Goal: Task Accomplishment & Management: Manage account settings

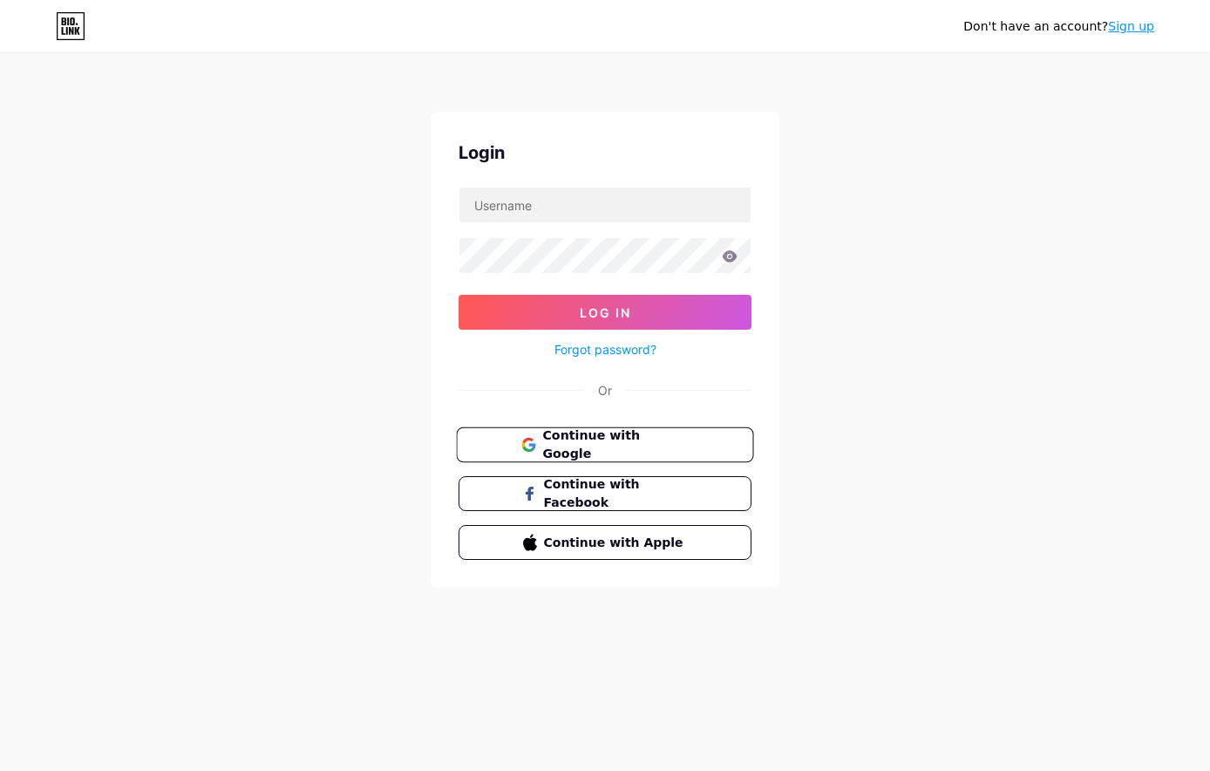
click at [667, 432] on button "Continue with Google" at bounding box center [604, 445] width 297 height 36
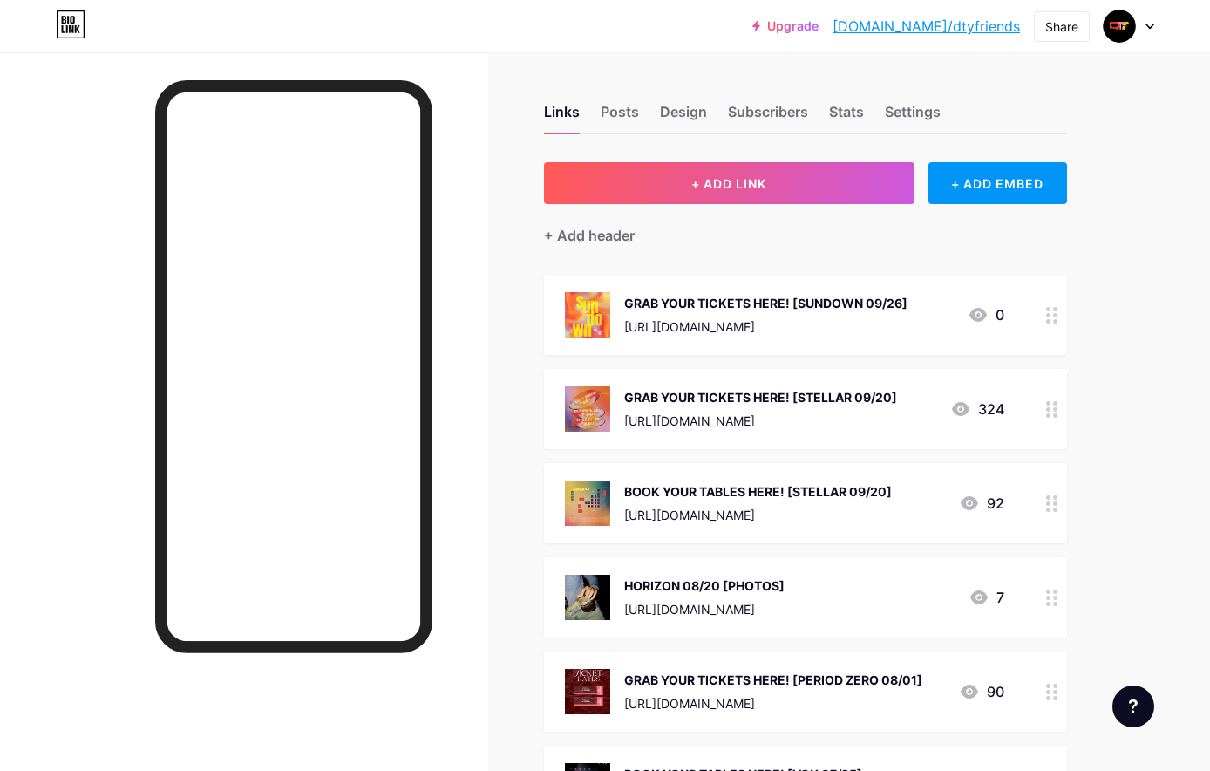
click at [1056, 313] on circle at bounding box center [1055, 315] width 4 height 4
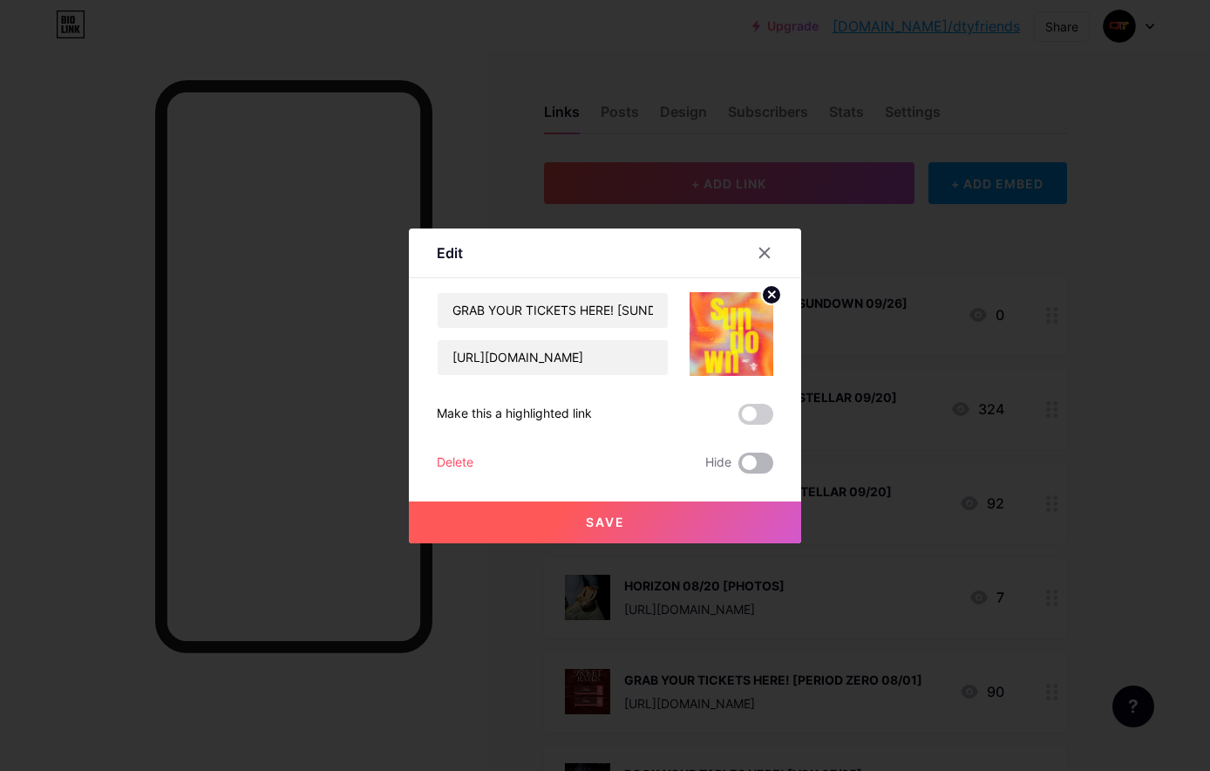
click at [758, 458] on span at bounding box center [755, 462] width 35 height 21
click at [738, 467] on input "checkbox" at bounding box center [738, 467] width 0 height 0
click at [714, 508] on button "Save" at bounding box center [605, 522] width 392 height 42
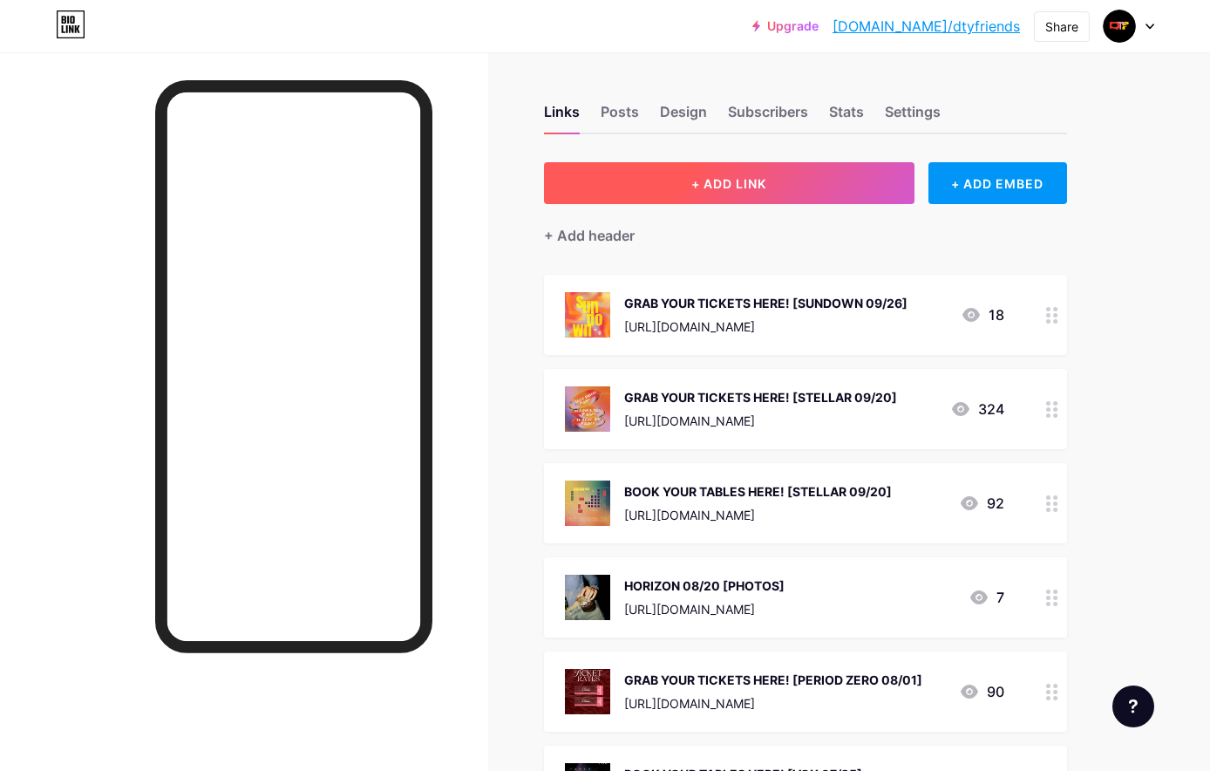
click at [876, 187] on button "+ ADD LINK" at bounding box center [729, 183] width 371 height 42
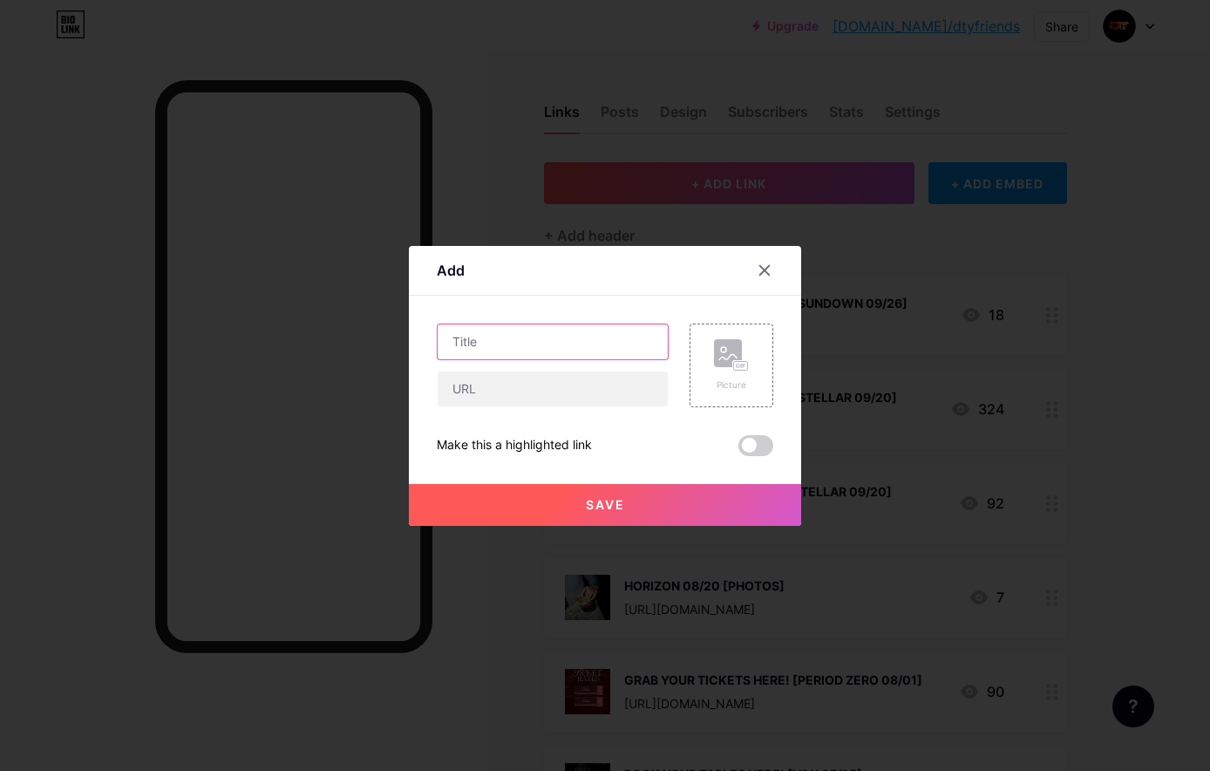
click at [621, 326] on input "text" at bounding box center [553, 341] width 230 height 35
type input "SECRET FILES 10"
drag, startPoint x: 633, startPoint y: 250, endPoint x: 508, endPoint y: 262, distance: 125.2
click at [508, 261] on div "Add Content YouTube Play YouTube video without leaving your page. ADD Vimeo Pla…" at bounding box center [605, 386] width 392 height 280
drag, startPoint x: 578, startPoint y: 256, endPoint x: 578, endPoint y: 303, distance: 47.1
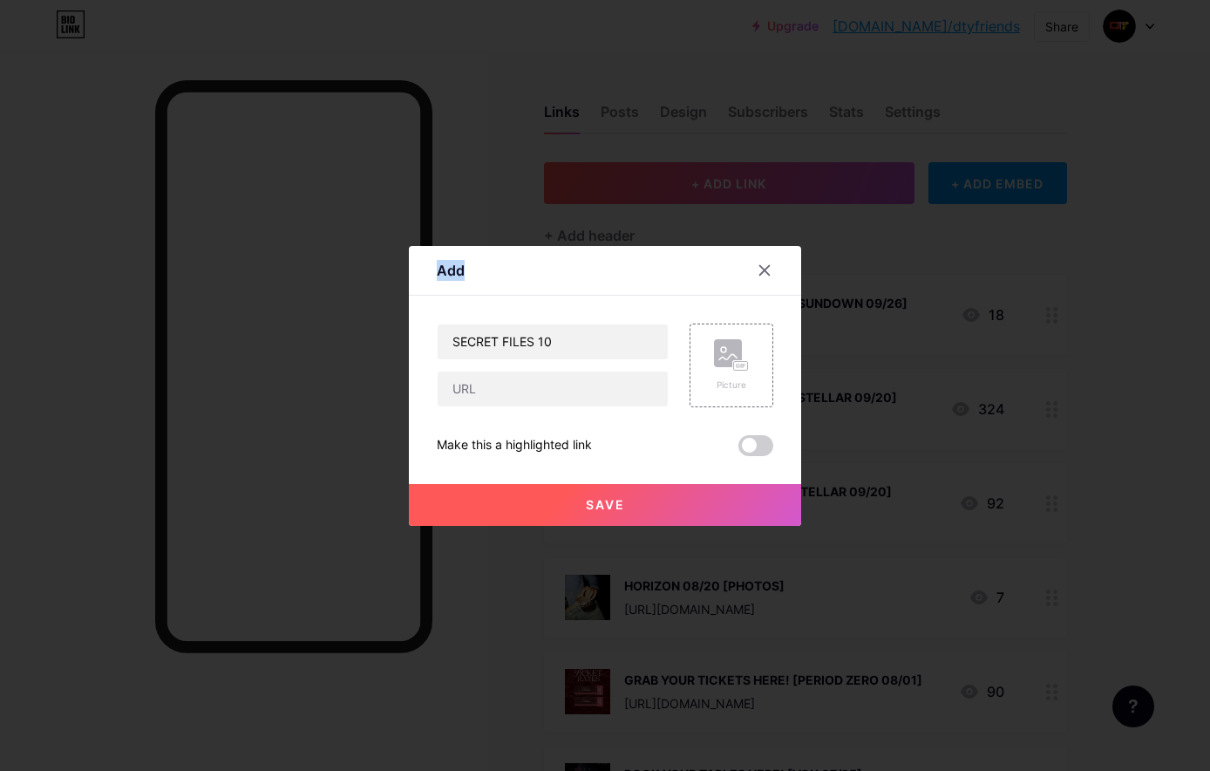
click at [578, 303] on div "Add Content YouTube Play YouTube video without leaving your page. ADD Vimeo Pla…" at bounding box center [605, 386] width 392 height 280
click at [772, 269] on div at bounding box center [764, 270] width 31 height 31
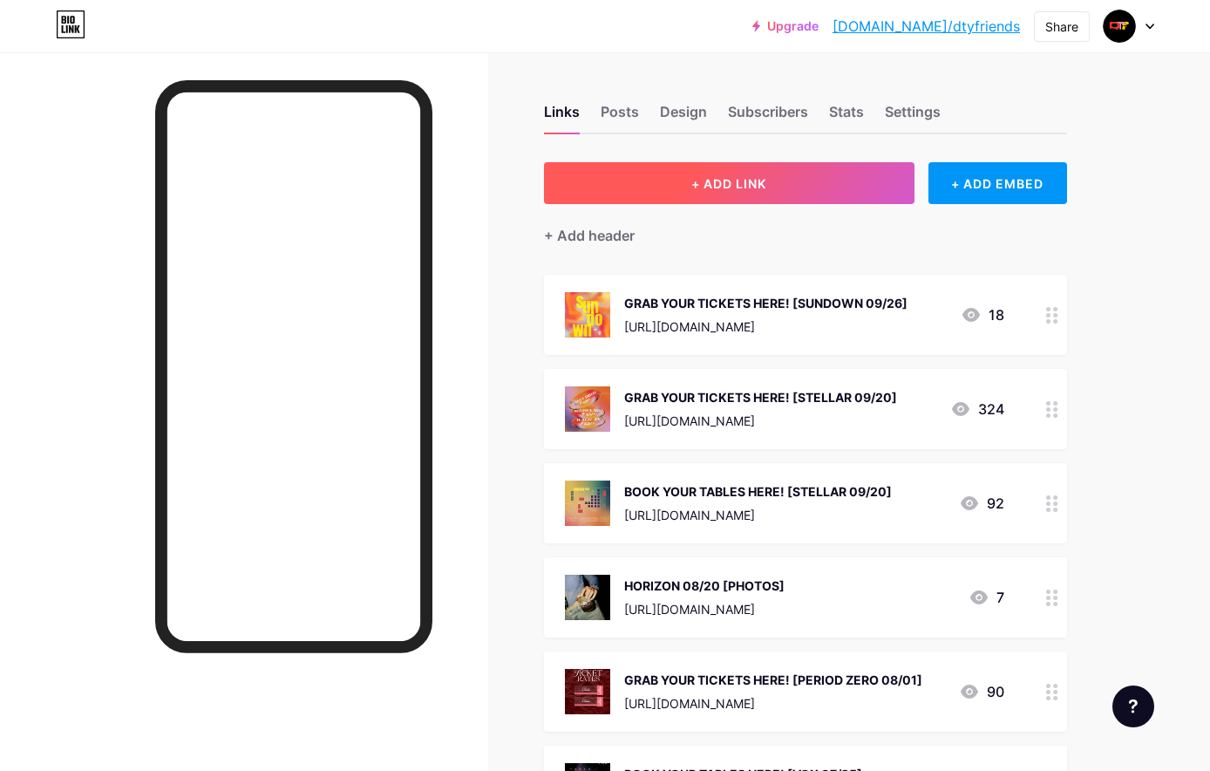
click at [779, 192] on button "+ ADD LINK" at bounding box center [729, 183] width 371 height 42
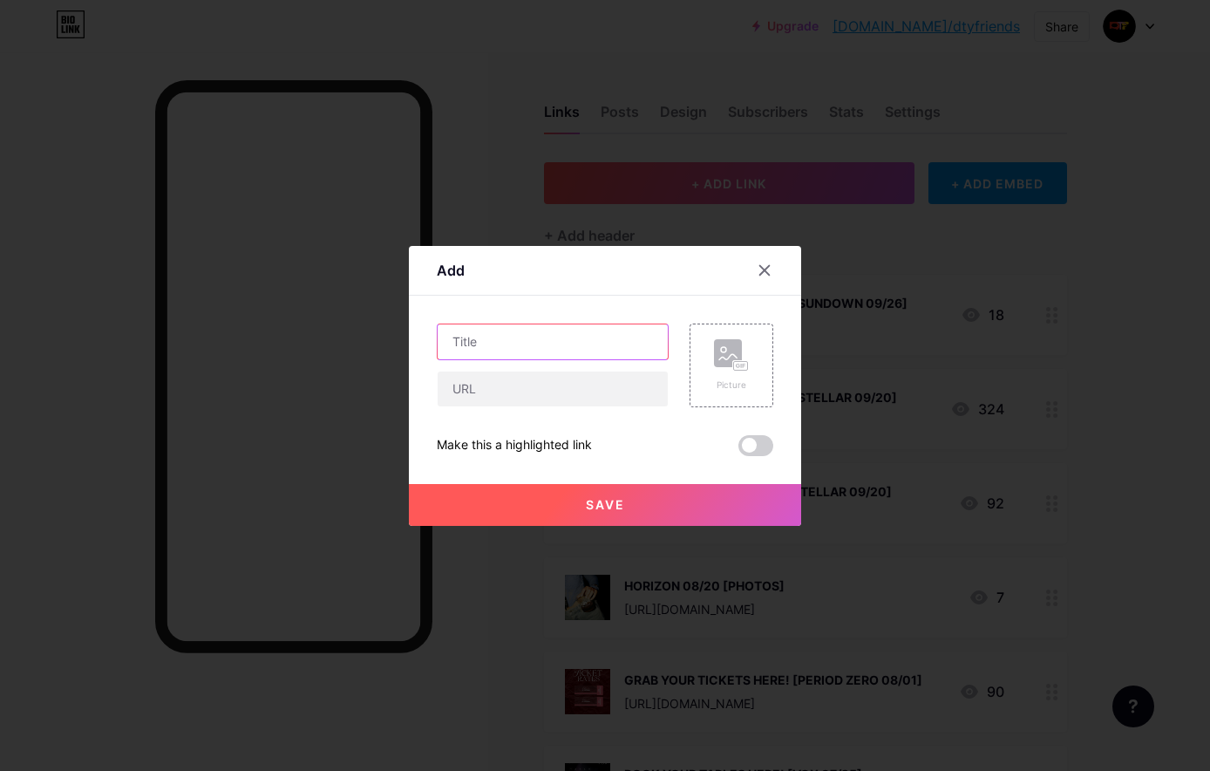
click at [623, 344] on input "text" at bounding box center [553, 341] width 230 height 35
drag, startPoint x: 526, startPoint y: 339, endPoint x: 405, endPoint y: 340, distance: 121.2
click at [405, 340] on div "Add Content YouTube Play YouTube video without leaving your page. ADD Vimeo Pla…" at bounding box center [605, 385] width 1210 height 771
type input "TICKETS HERE!"
click at [576, 391] on input "text" at bounding box center [553, 388] width 230 height 35
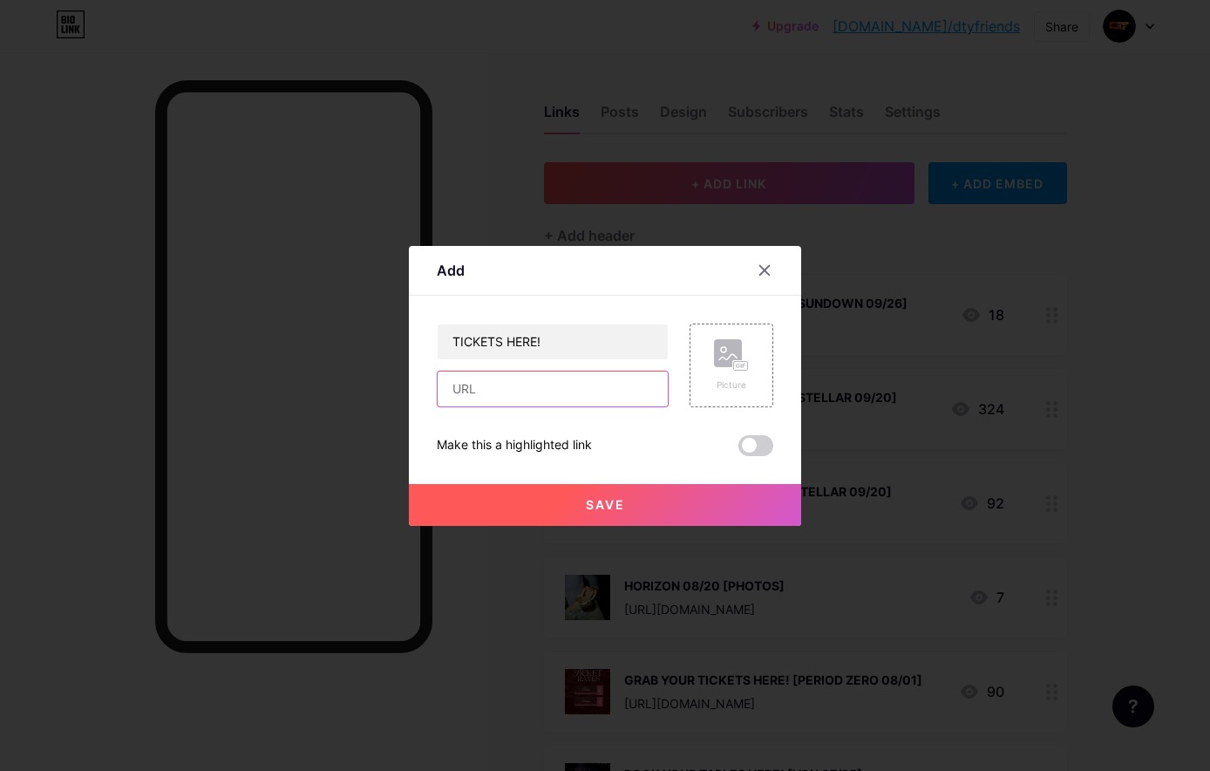
paste input "[URL][DOMAIN_NAME]"
type input "[URL][DOMAIN_NAME]"
click at [725, 388] on div "Picture" at bounding box center [731, 384] width 35 height 13
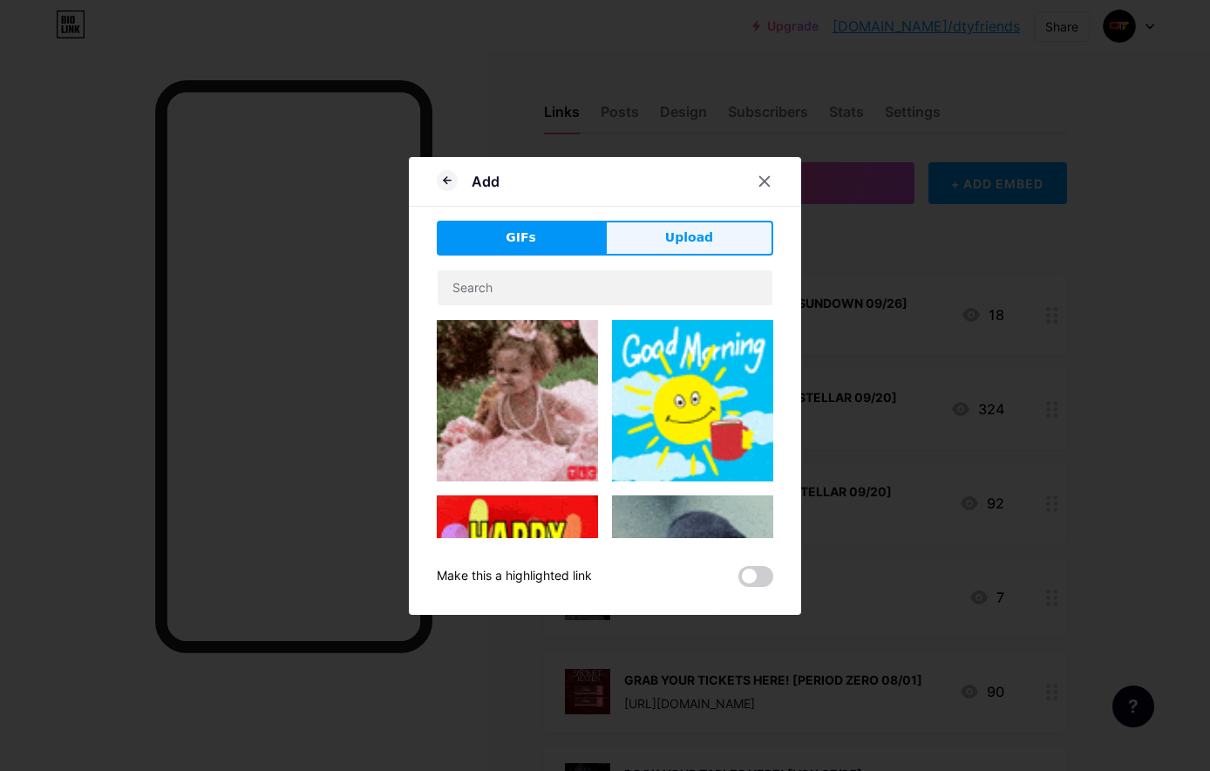
click at [649, 231] on button "Upload" at bounding box center [689, 238] width 168 height 35
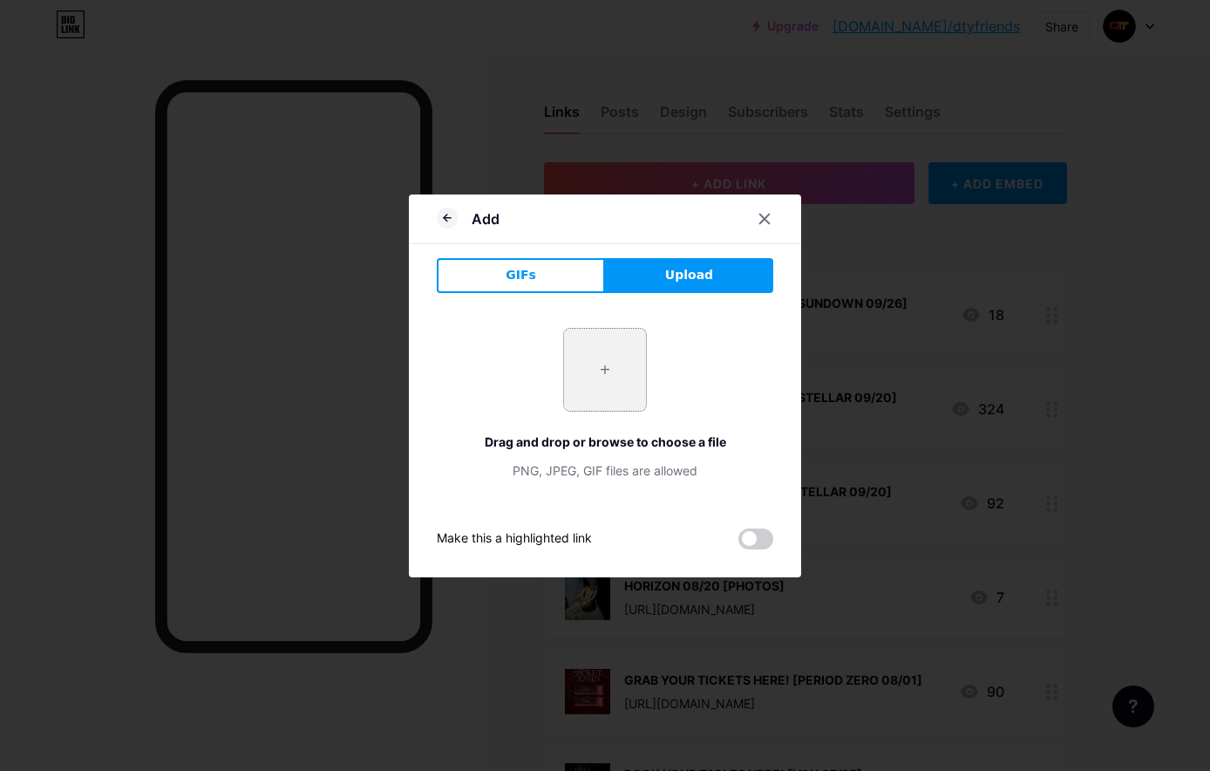
click at [584, 374] on input "file" at bounding box center [605, 370] width 82 height 82
type input "C:\fakepath\photo_[DATE] 16.27.36.jpeg"
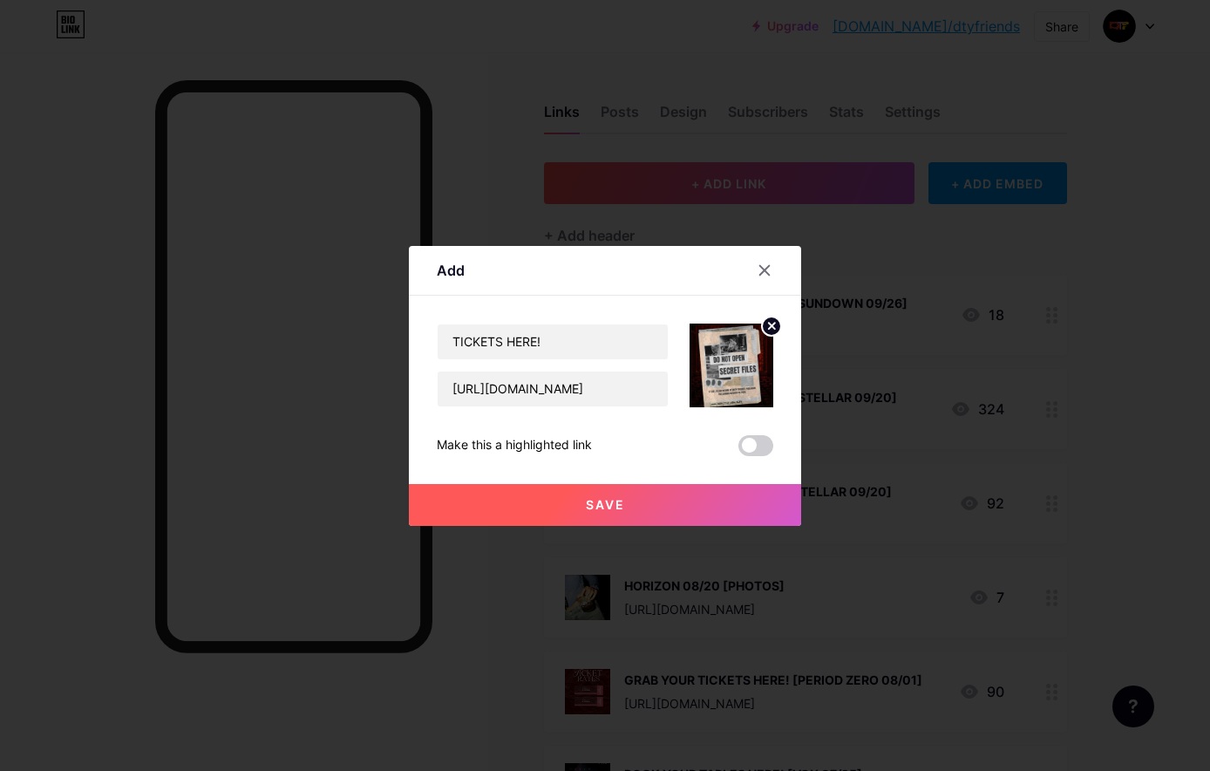
click at [738, 509] on button "Save" at bounding box center [605, 505] width 392 height 42
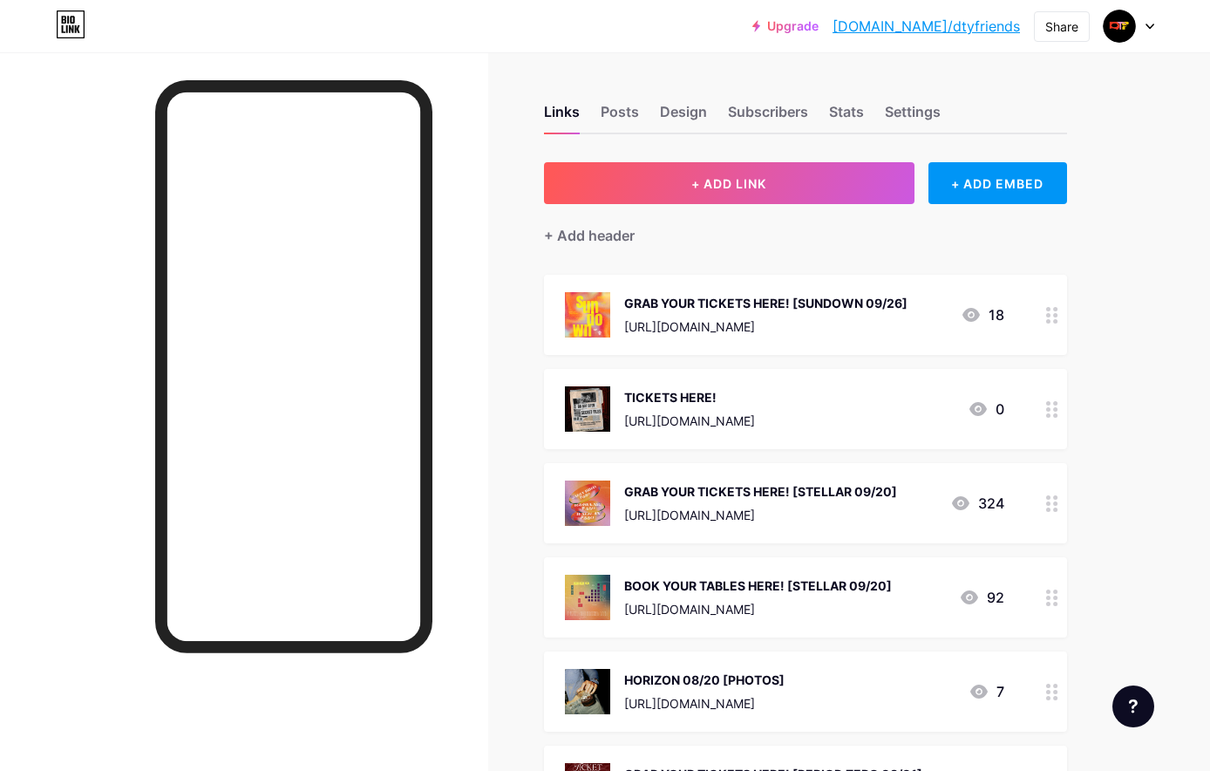
click at [1051, 404] on icon at bounding box center [1052, 409] width 12 height 17
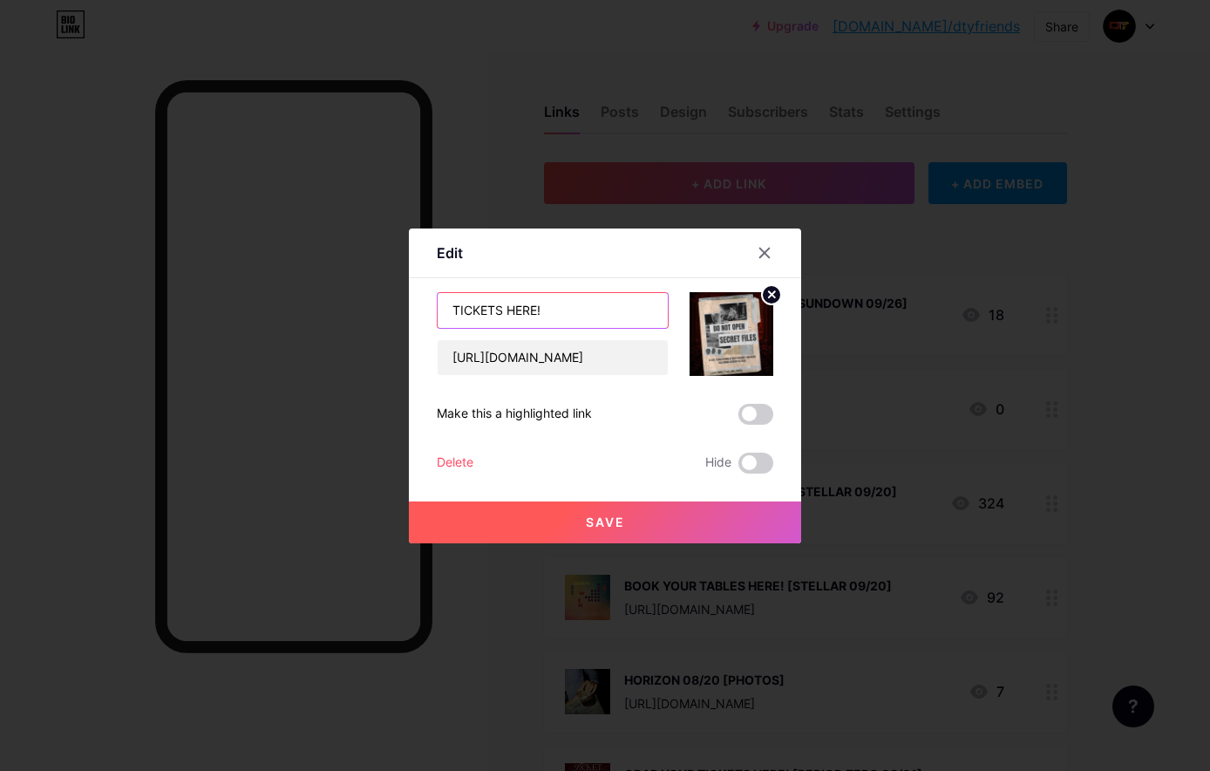
click at [634, 303] on input "TICKETS HERE!" at bounding box center [553, 310] width 230 height 35
type input "TICKETS HERE! [SECRET FILES 10/25]"
click at [555, 524] on button "Save" at bounding box center [605, 522] width 392 height 42
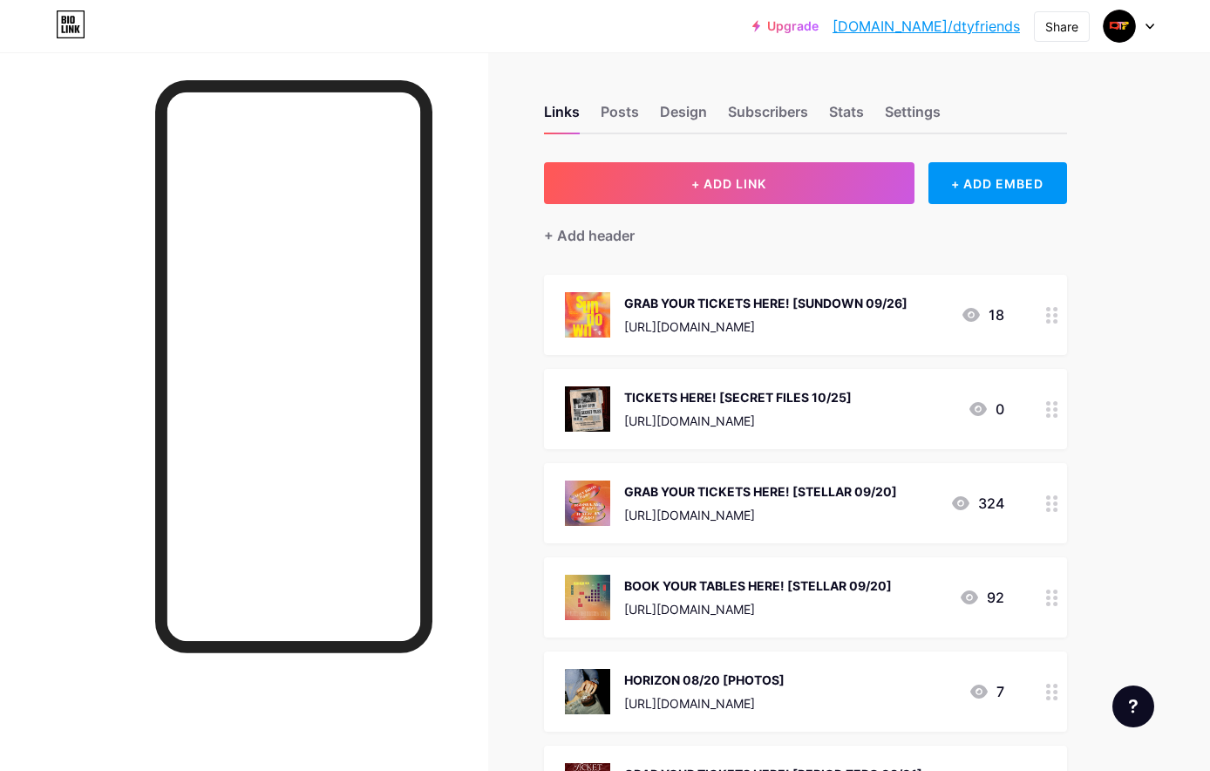
click at [1059, 400] on div at bounding box center [1052, 409] width 30 height 80
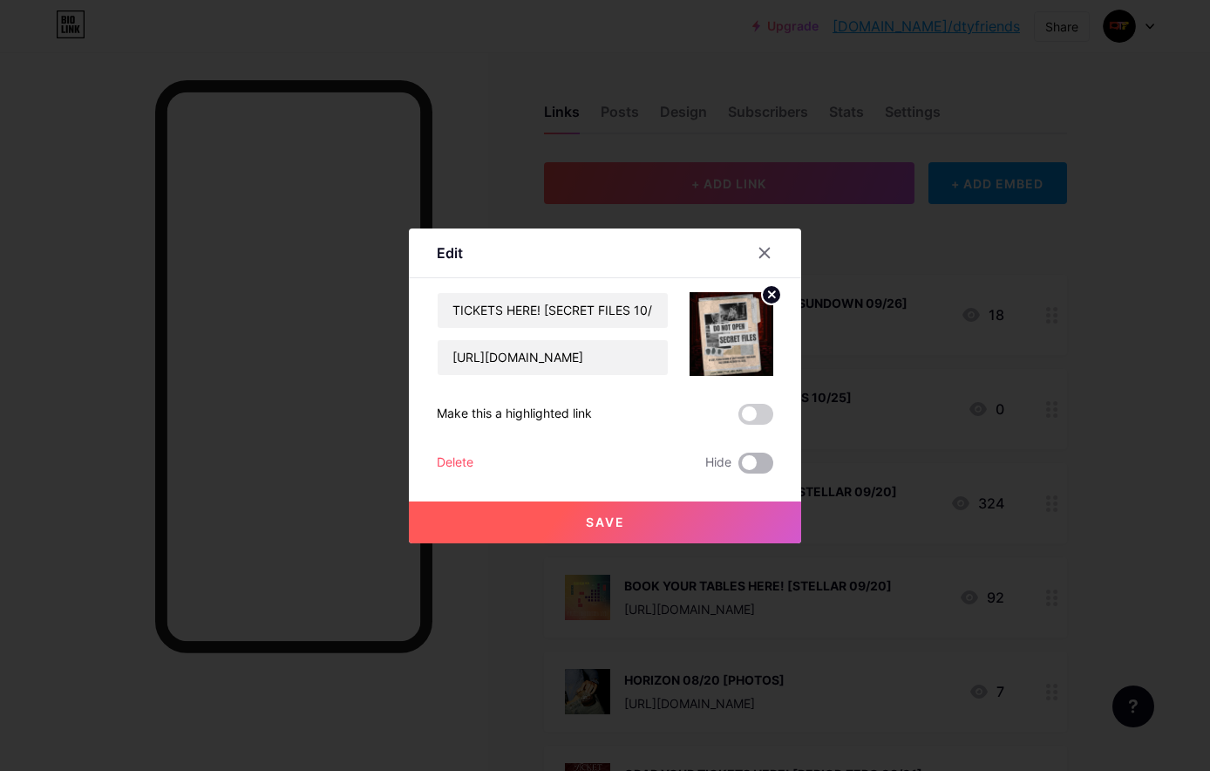
click at [758, 463] on span at bounding box center [755, 462] width 35 height 21
click at [738, 467] on input "checkbox" at bounding box center [738, 467] width 0 height 0
click at [717, 518] on button "Save" at bounding box center [605, 522] width 392 height 42
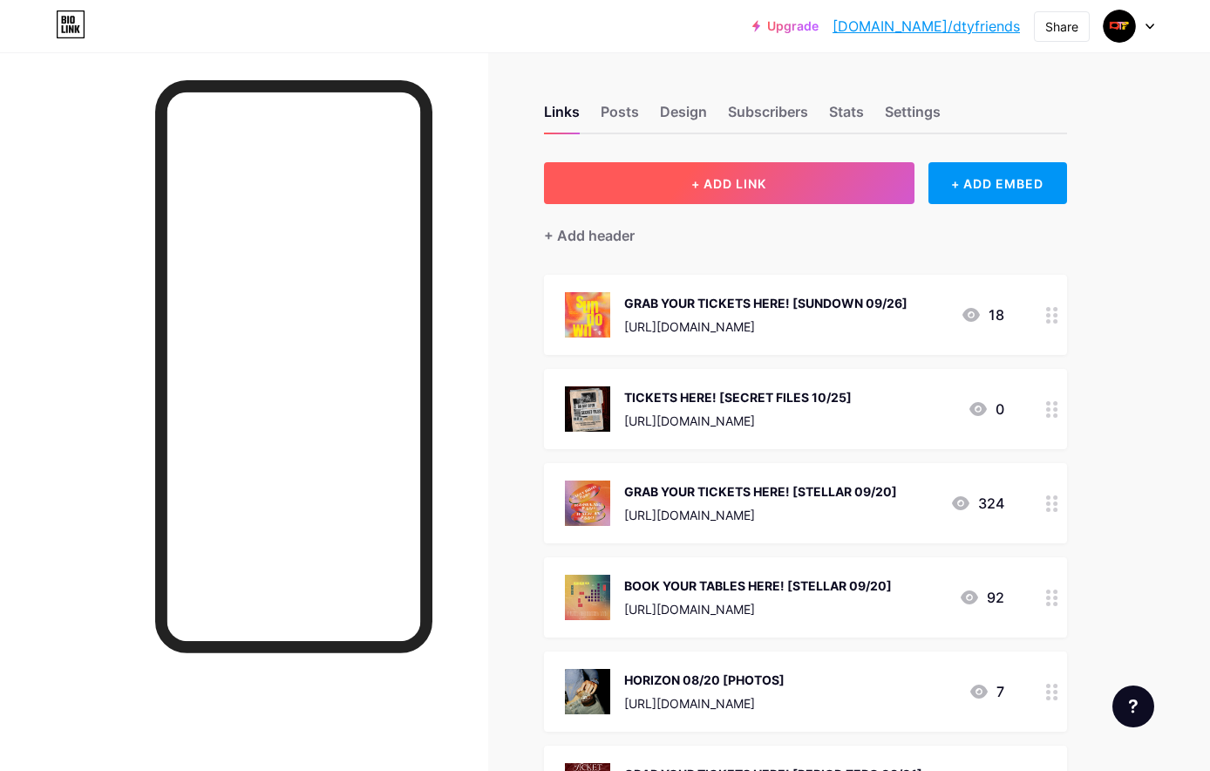
click at [816, 183] on button "+ ADD LINK" at bounding box center [729, 183] width 371 height 42
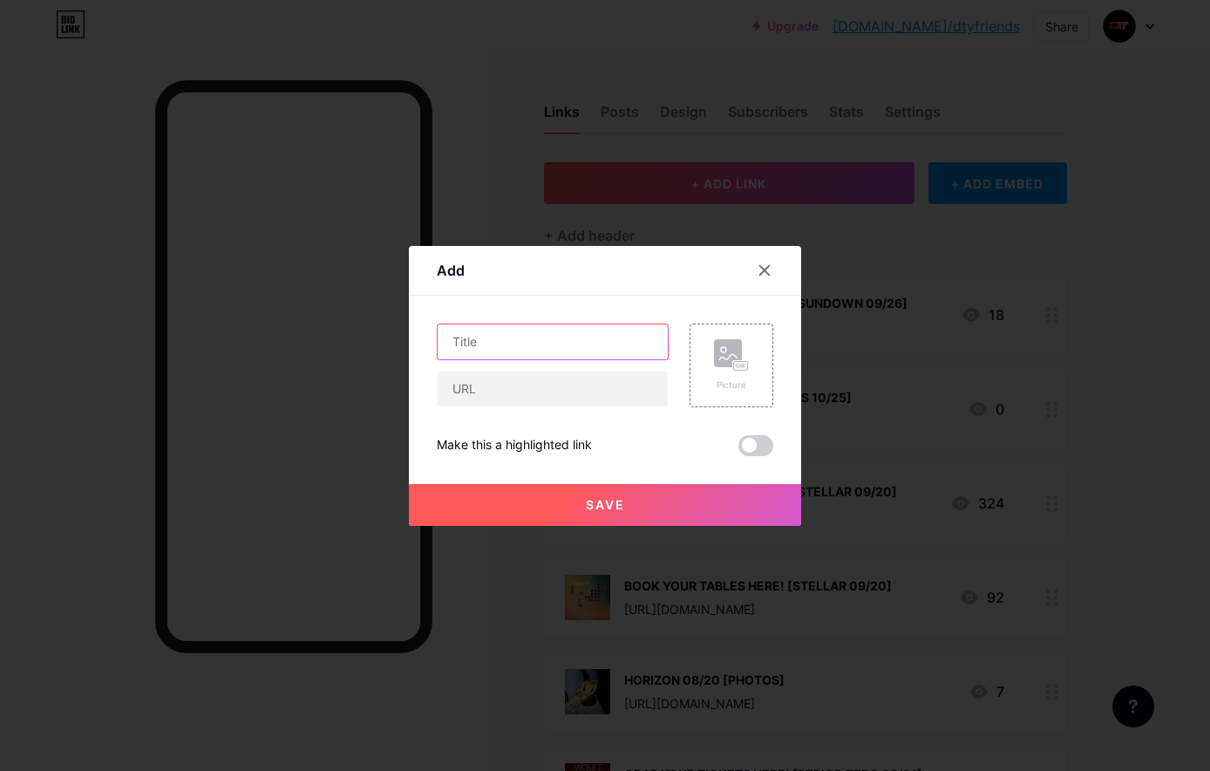
click at [592, 334] on input "text" at bounding box center [553, 341] width 230 height 35
type input "TABLES HERE! [SECRET FILES 10/25]"
click at [548, 380] on input "text" at bounding box center [553, 388] width 230 height 35
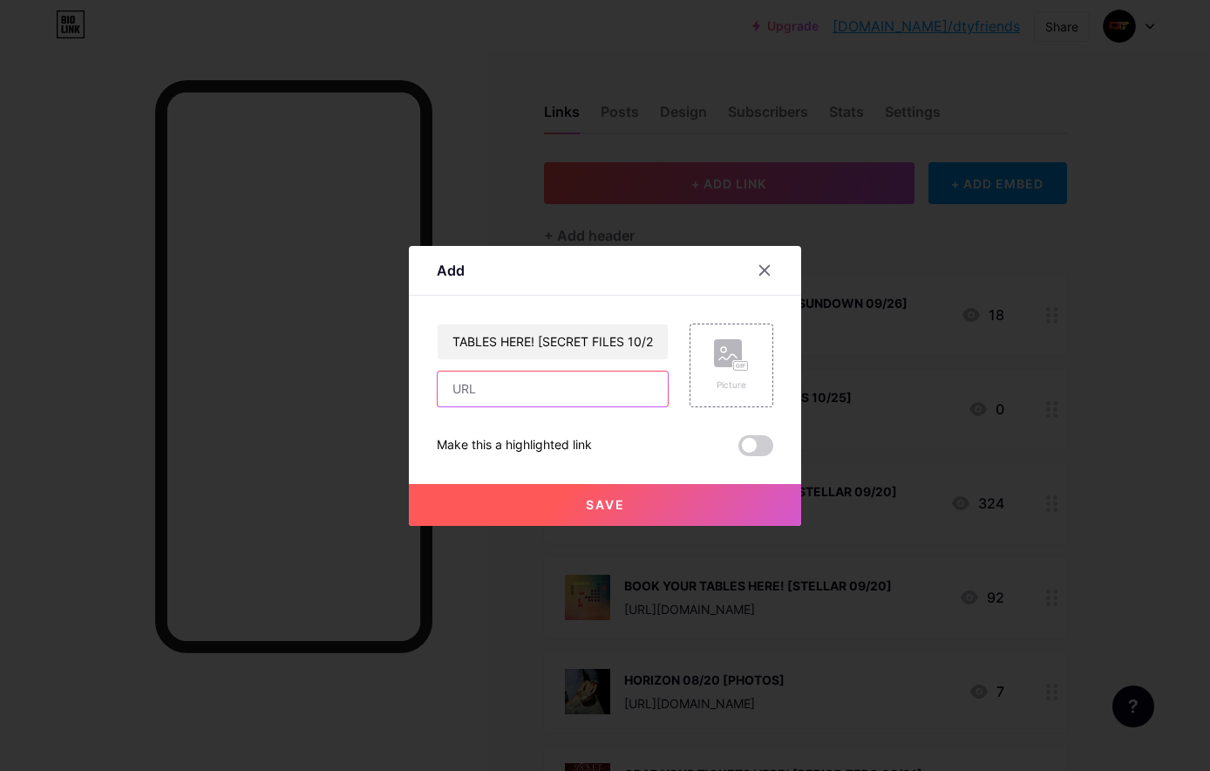
paste input "[URL][DOMAIN_NAME]"
type input "[URL][DOMAIN_NAME]"
click at [717, 351] on rect at bounding box center [728, 353] width 28 height 28
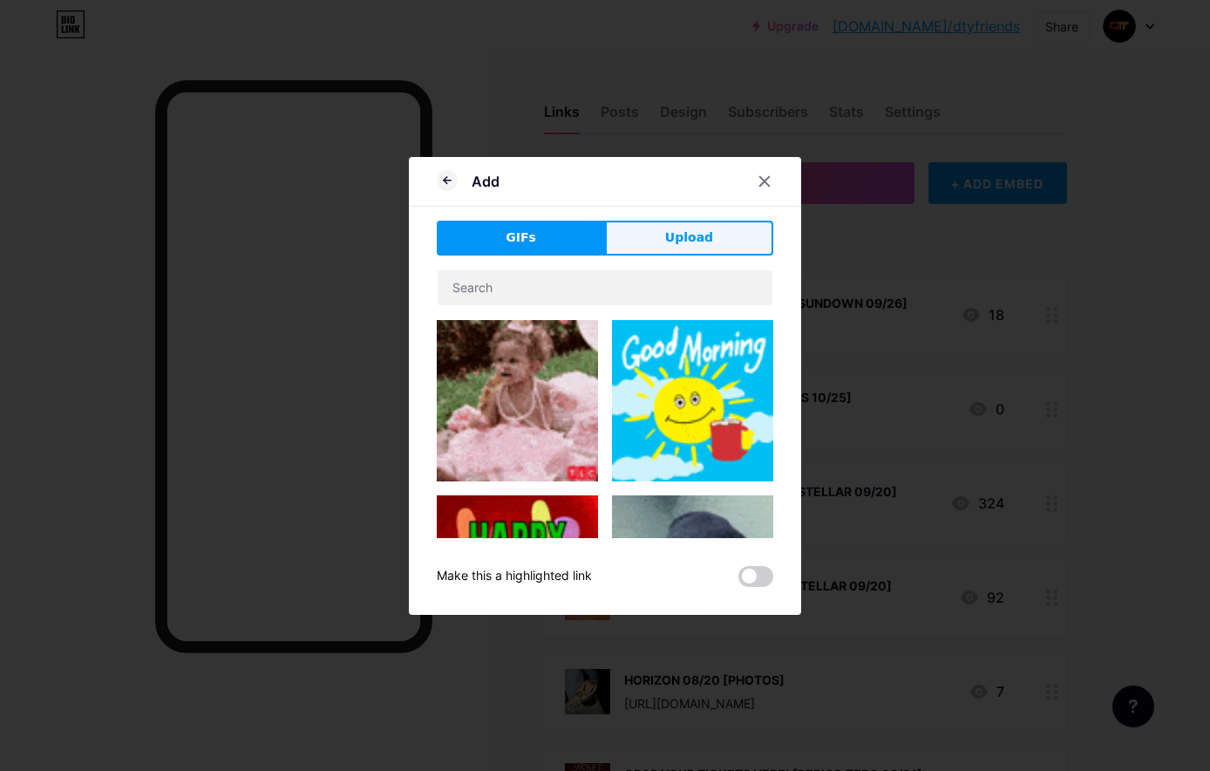
click at [645, 253] on button "Upload" at bounding box center [689, 238] width 168 height 35
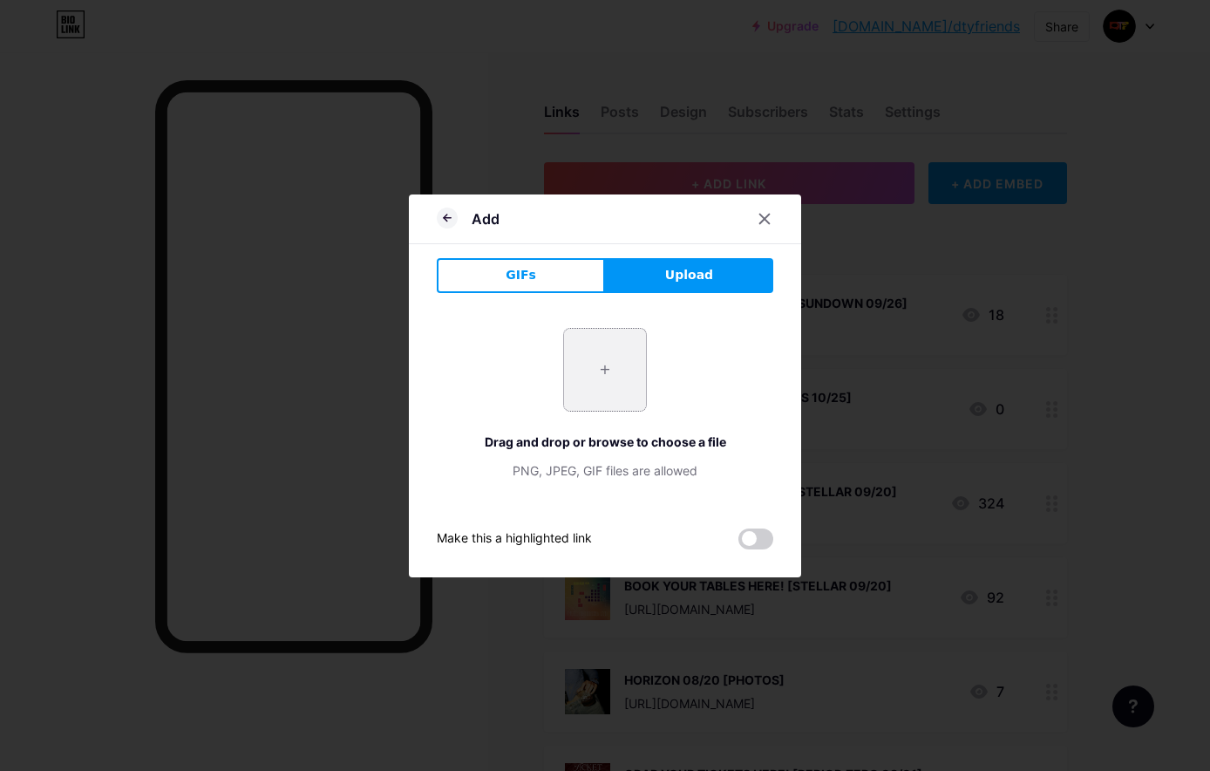
click at [625, 331] on input "file" at bounding box center [605, 370] width 82 height 82
type input "C:\fakepath\photo_[DATE] 16.27.42.jpeg"
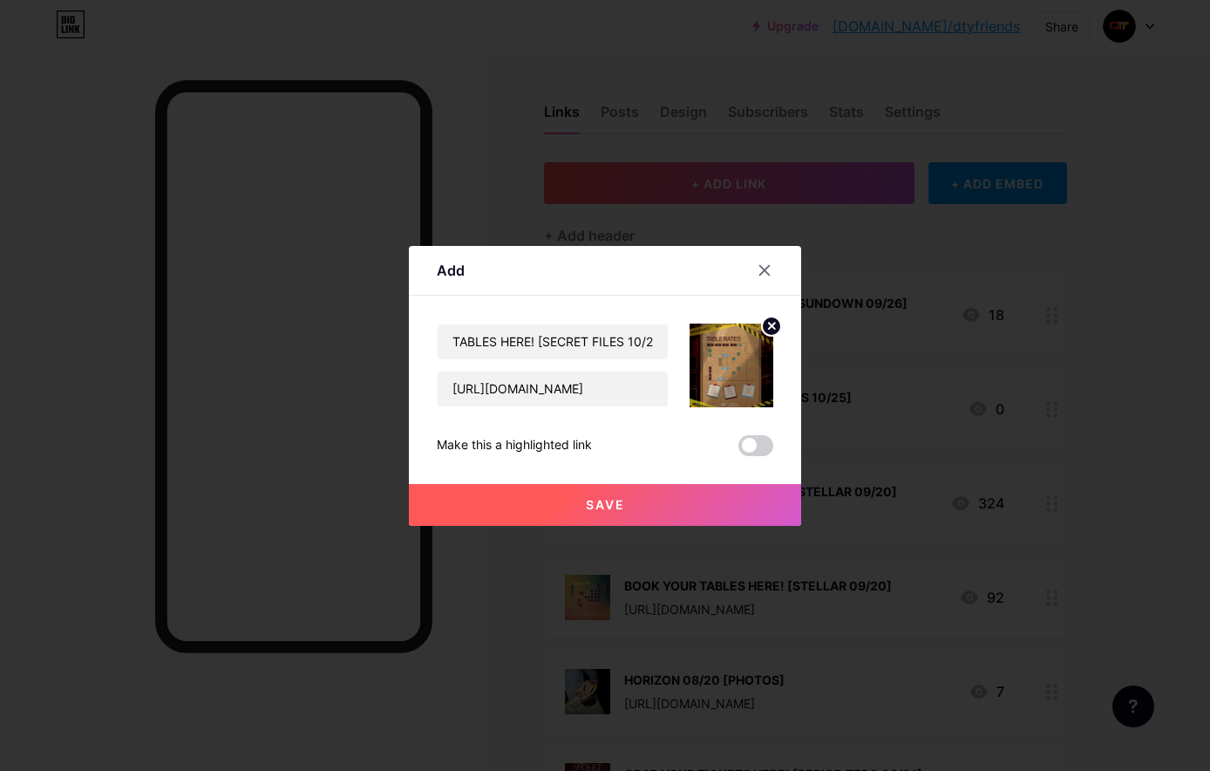
click at [621, 514] on button "Save" at bounding box center [605, 505] width 392 height 42
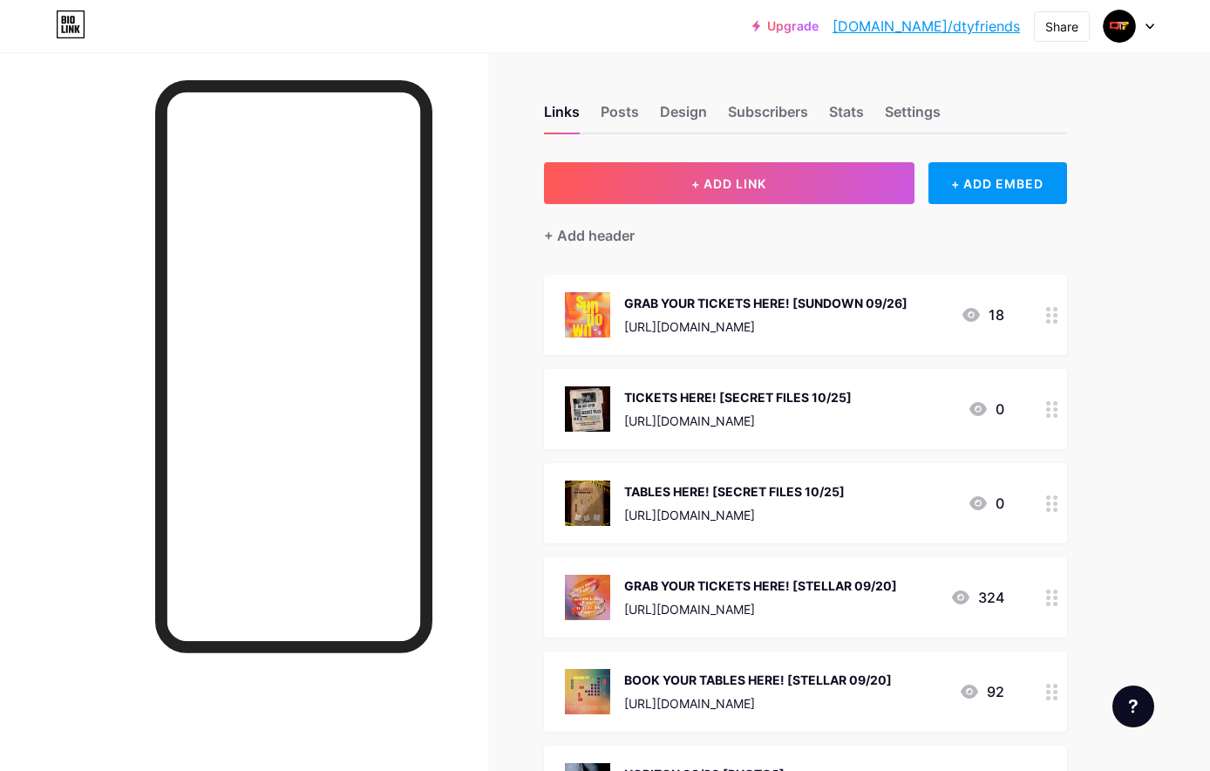
click at [1050, 405] on icon at bounding box center [1052, 409] width 12 height 17
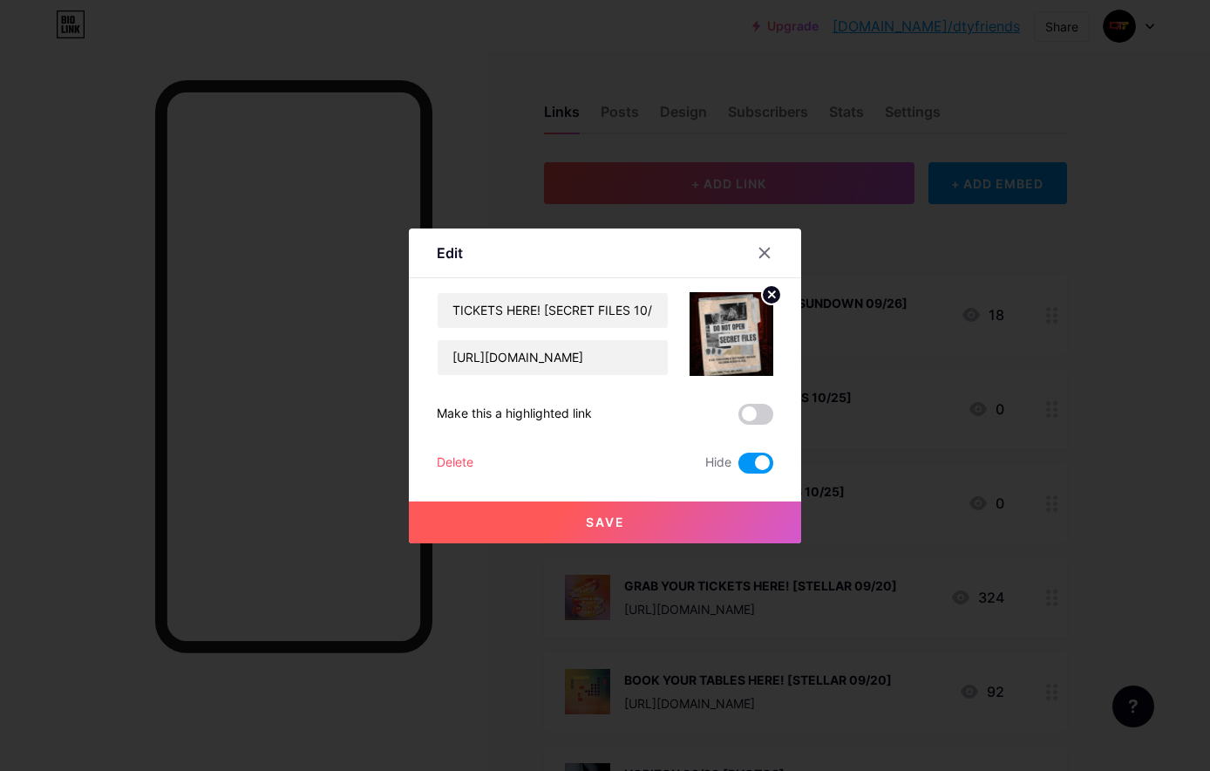
click at [742, 466] on span at bounding box center [755, 462] width 35 height 21
click at [738, 467] on input "checkbox" at bounding box center [738, 467] width 0 height 0
click at [701, 508] on button "Save" at bounding box center [605, 522] width 392 height 42
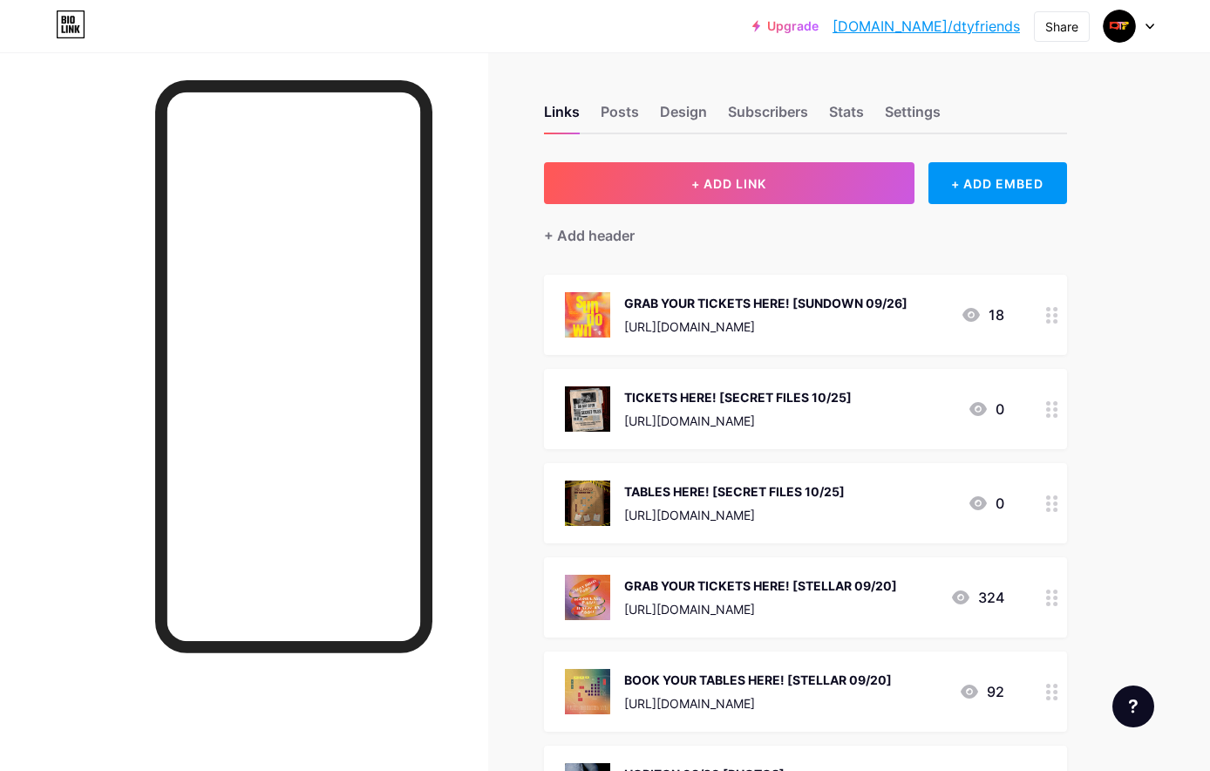
click at [1046, 414] on circle at bounding box center [1048, 415] width 4 height 4
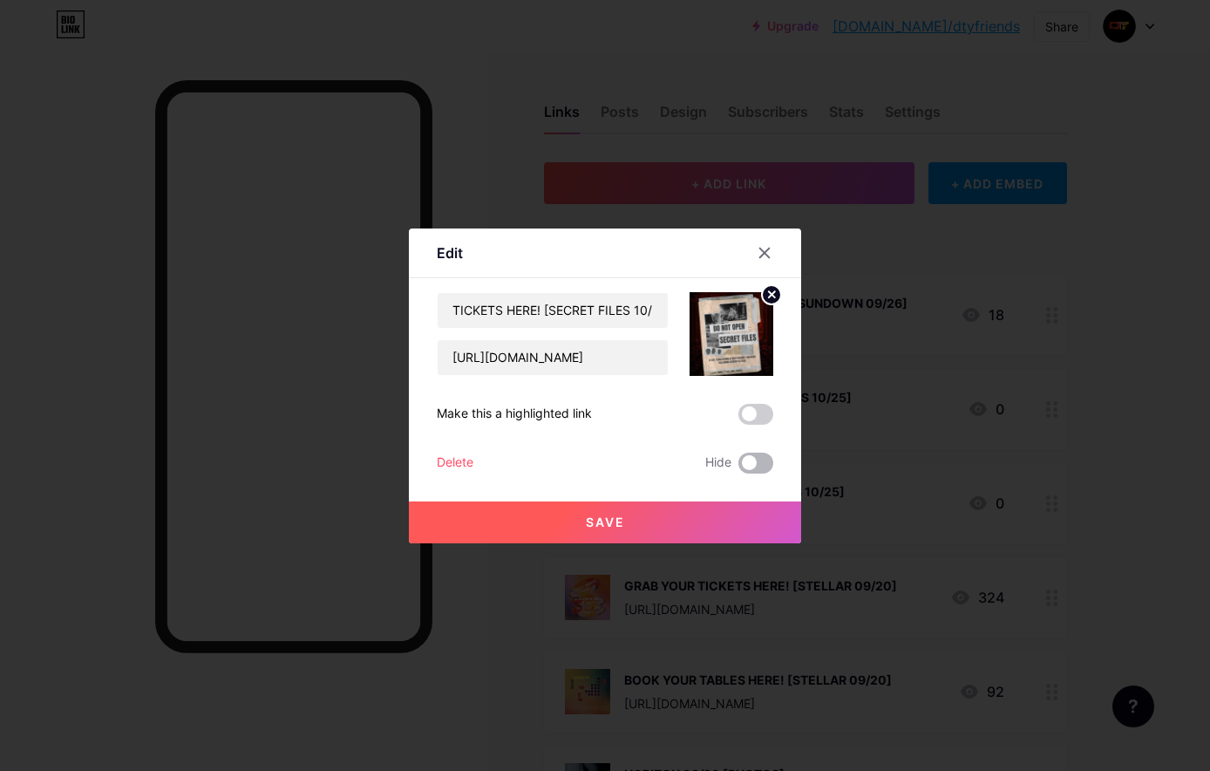
click at [752, 467] on span at bounding box center [755, 462] width 35 height 21
click at [738, 467] on input "checkbox" at bounding box center [738, 467] width 0 height 0
click at [725, 508] on button "Save" at bounding box center [605, 522] width 392 height 42
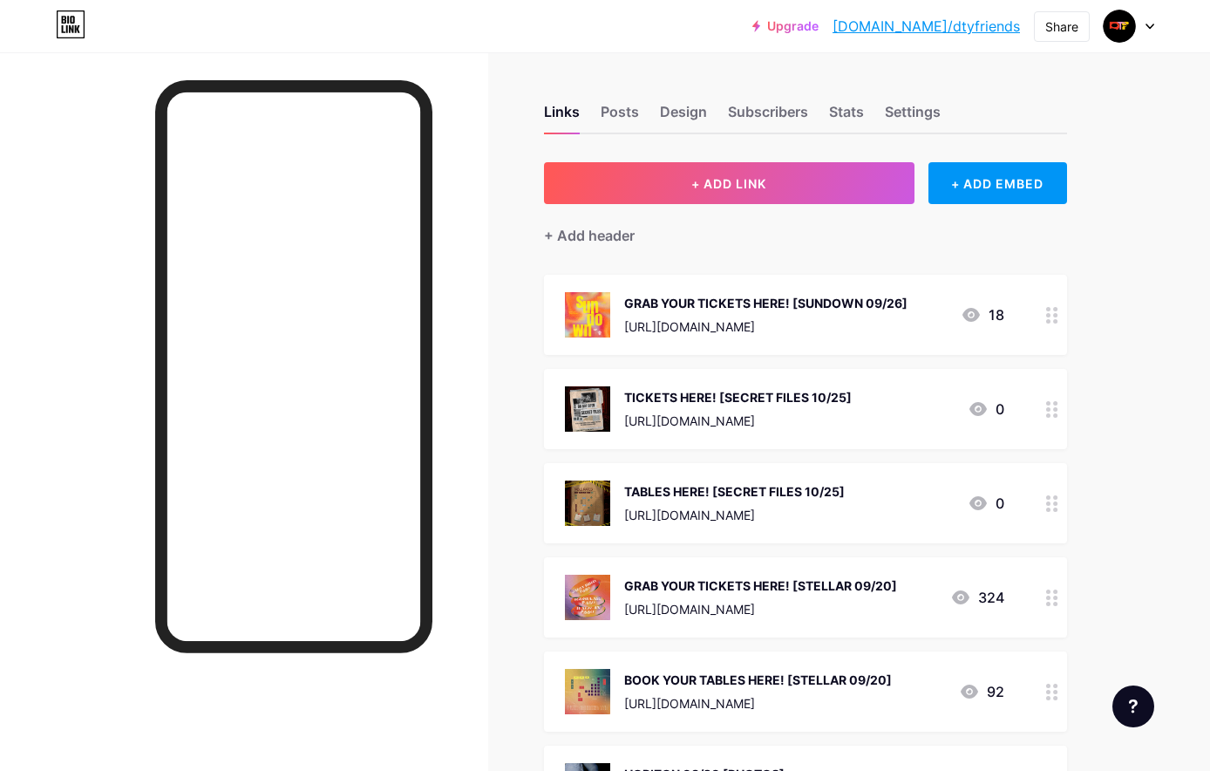
click at [1059, 418] on div at bounding box center [1052, 409] width 30 height 80
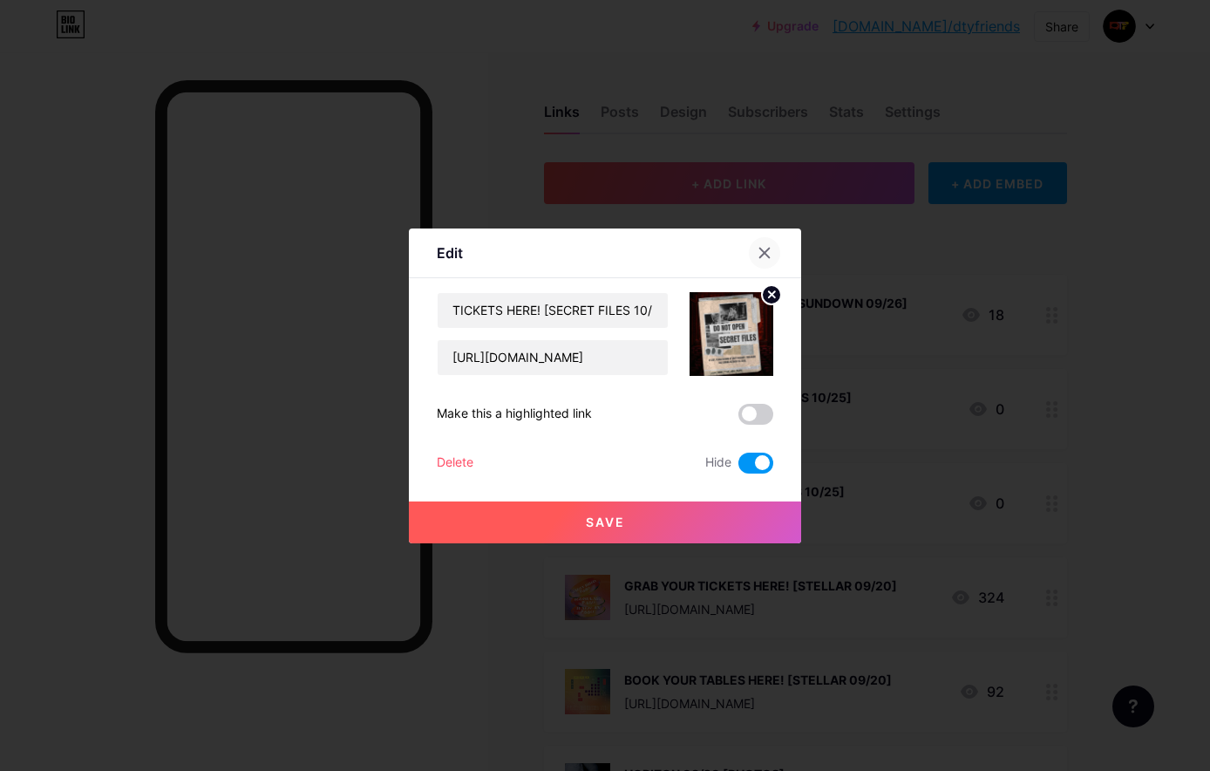
click at [755, 252] on div at bounding box center [764, 252] width 31 height 31
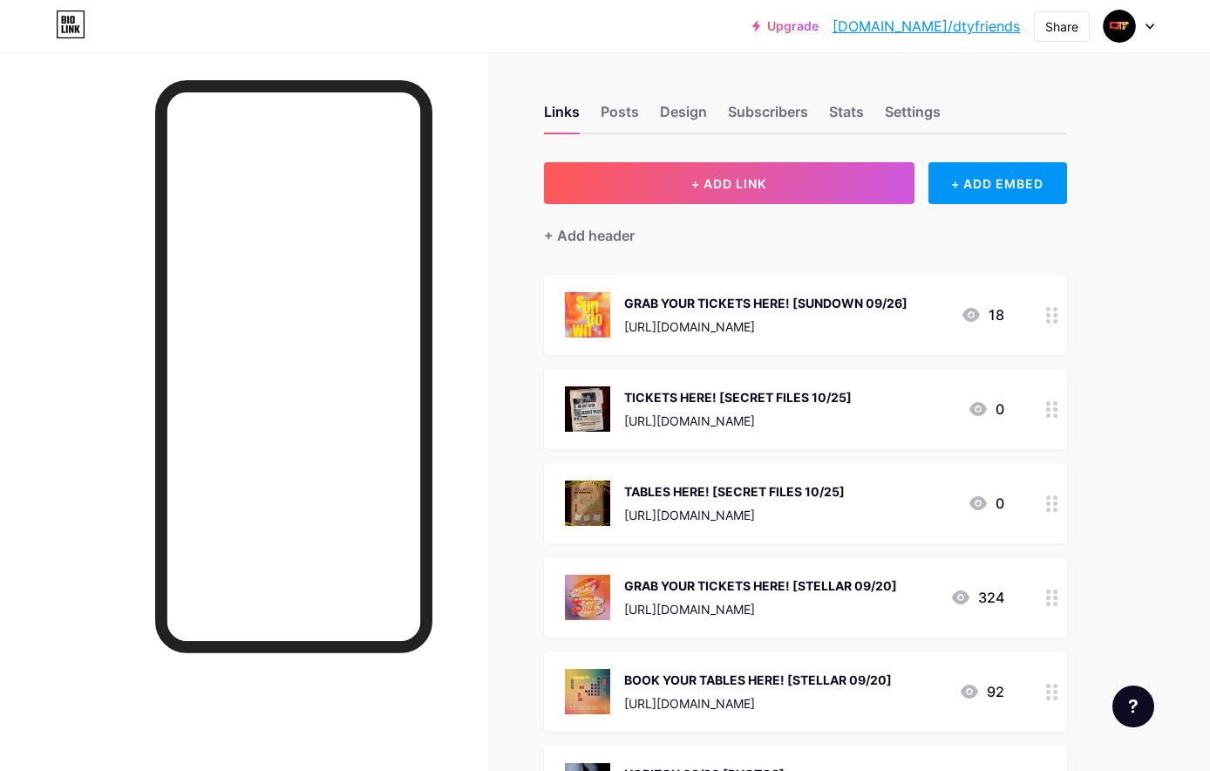
click at [1048, 500] on icon at bounding box center [1052, 503] width 12 height 17
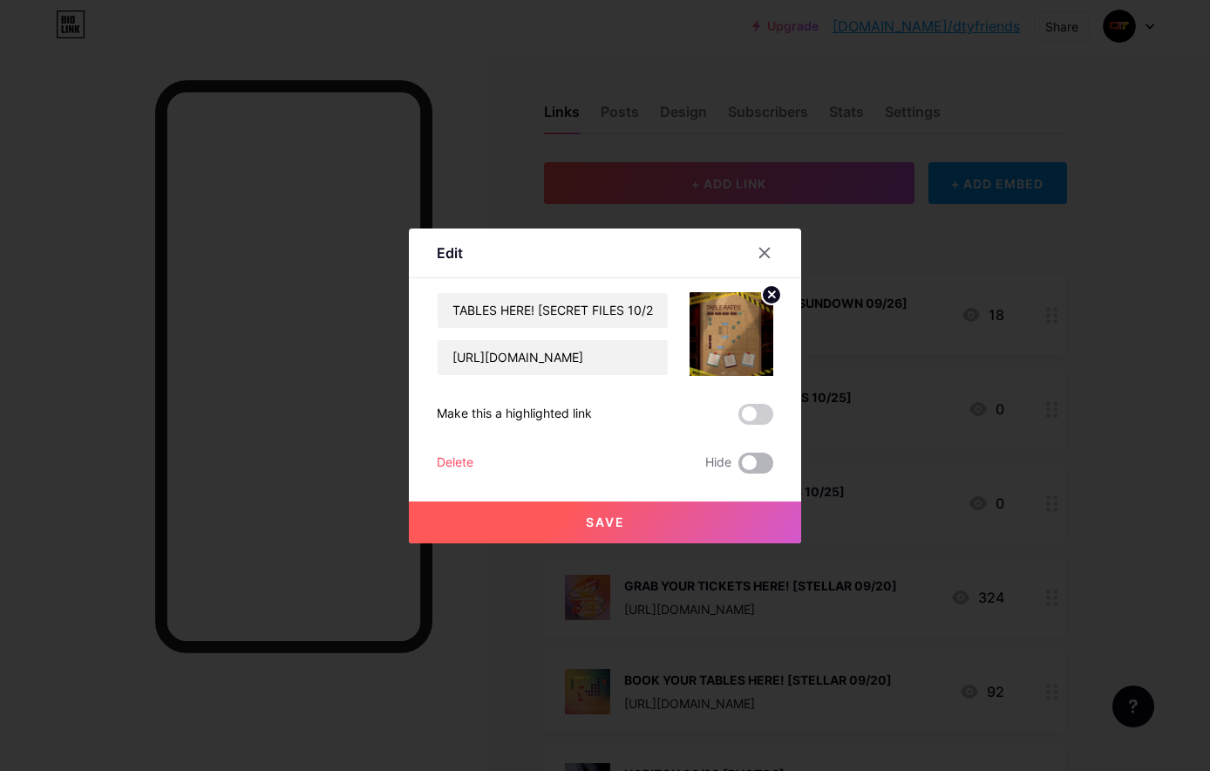
click at [753, 456] on span at bounding box center [755, 462] width 35 height 21
click at [738, 467] on input "checkbox" at bounding box center [738, 467] width 0 height 0
click at [719, 501] on button "Save" at bounding box center [605, 522] width 392 height 42
